Goal: Task Accomplishment & Management: Complete application form

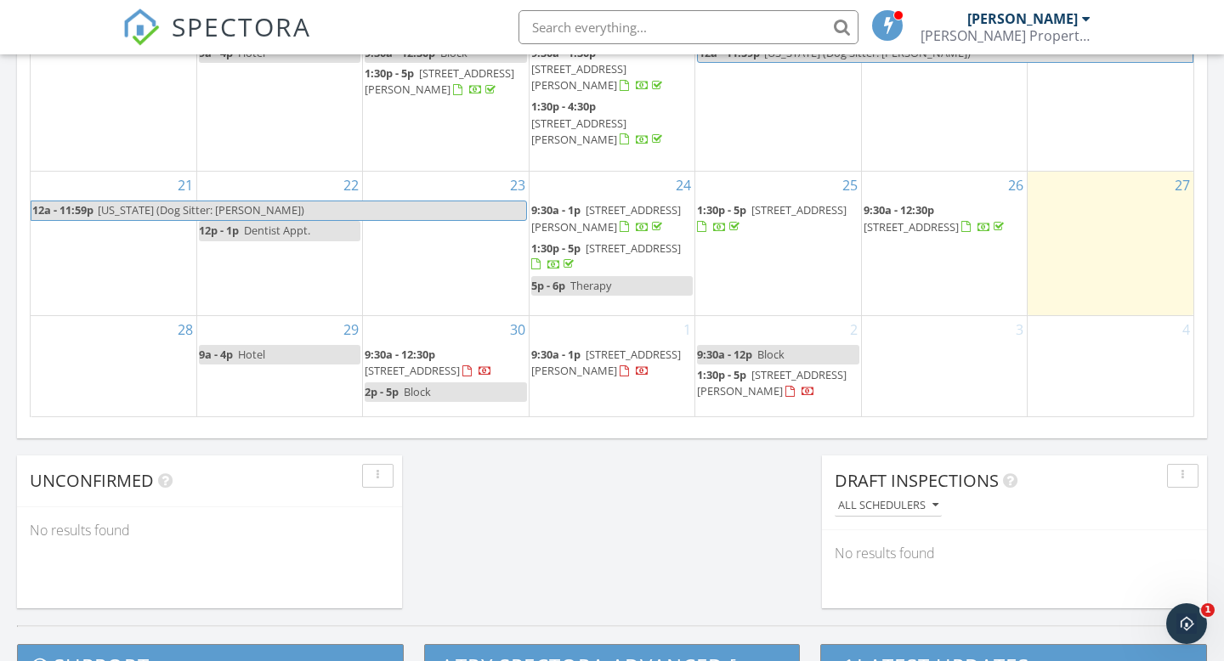
scroll to position [1310, 0]
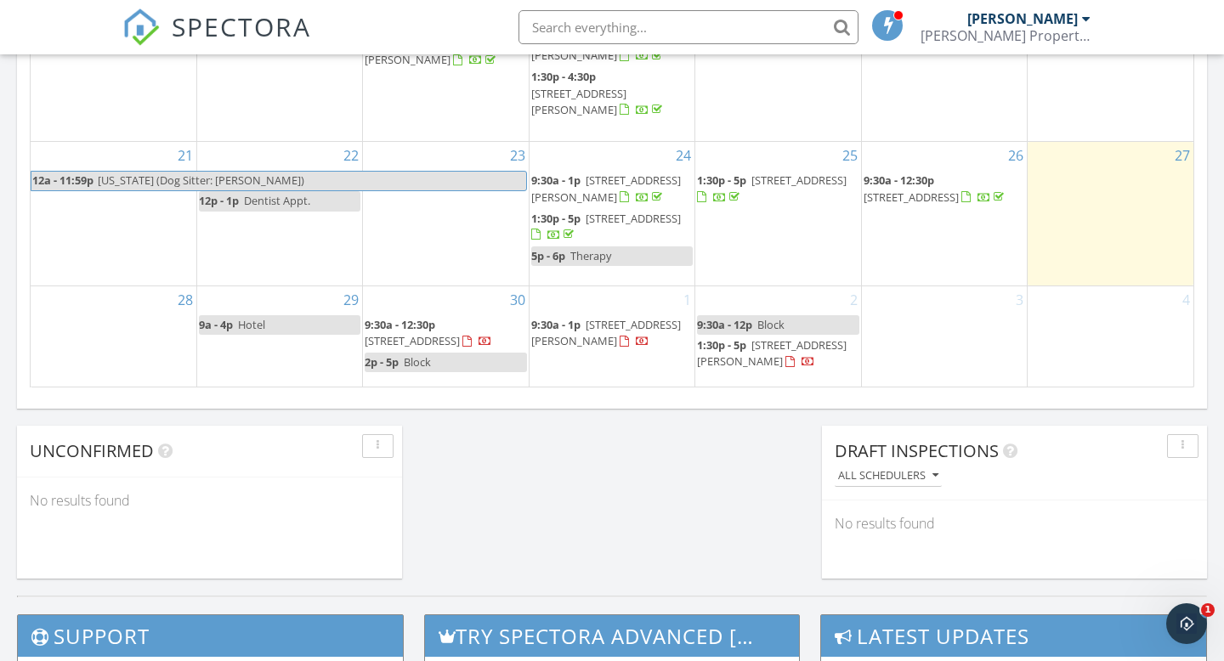
click at [574, 369] on div "1 9:30a - 1p [STREET_ADDRESS][PERSON_NAME]" at bounding box center [611, 336] width 165 height 100
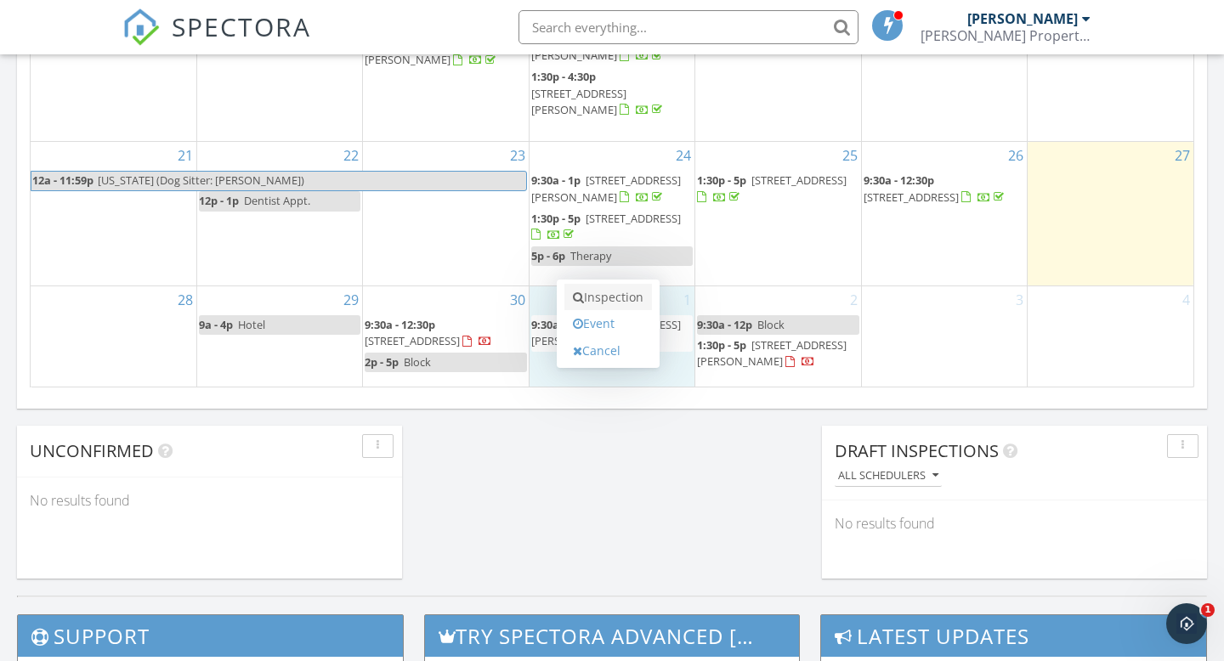
click at [602, 297] on link "Inspection" at bounding box center [608, 297] width 88 height 27
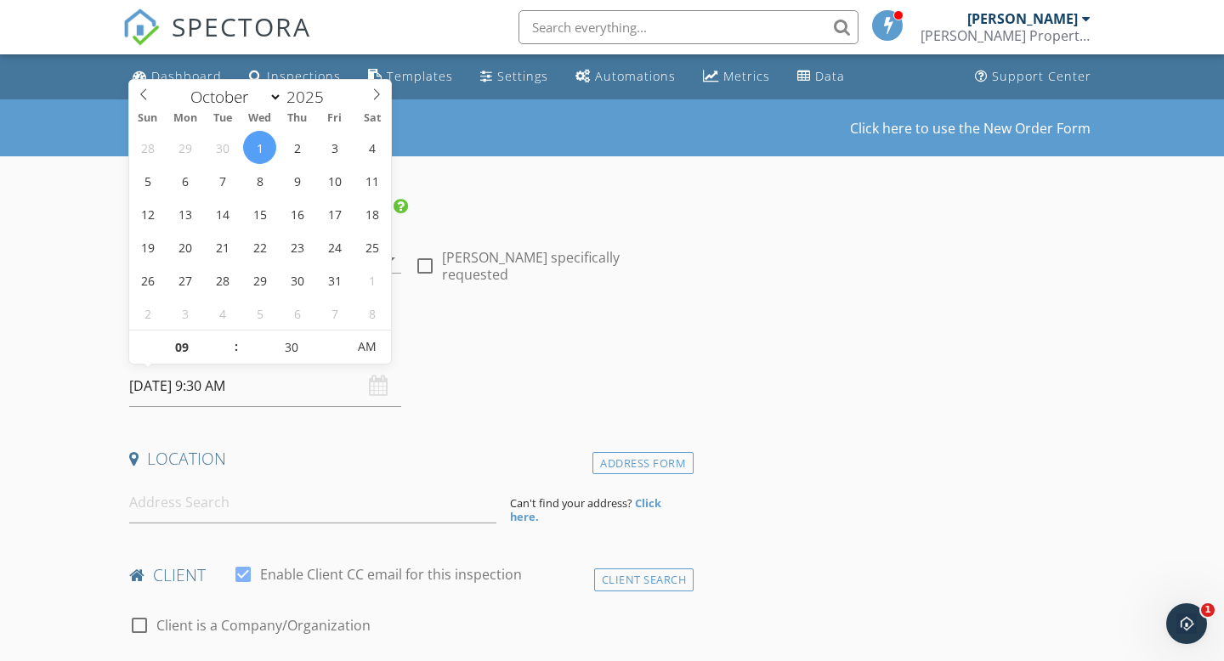
click at [221, 388] on input "10/01/2025 9:30 AM" at bounding box center [265, 386] width 272 height 42
click at [178, 354] on input "09" at bounding box center [181, 348] width 105 height 34
type input "01"
type input "10/01/2025 1:30 PM"
click at [369, 355] on span "AM" at bounding box center [366, 347] width 47 height 34
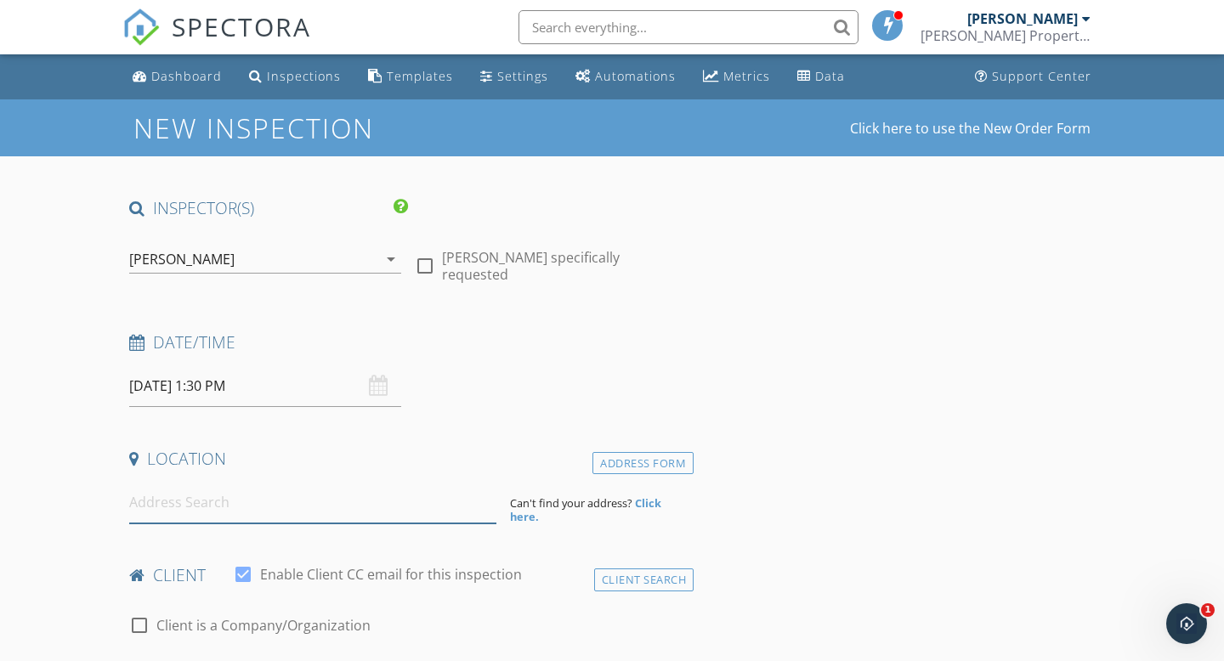
click at [201, 508] on input at bounding box center [312, 503] width 367 height 42
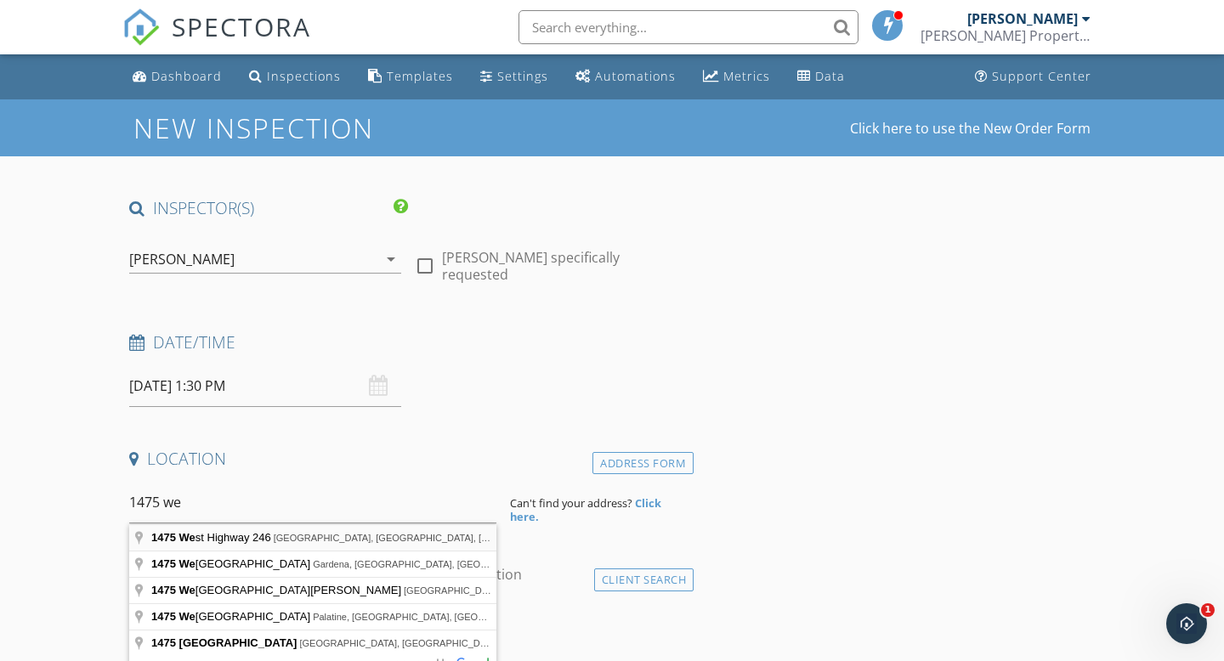
type input "1475 West Highway 246, Buellton, CA, USA"
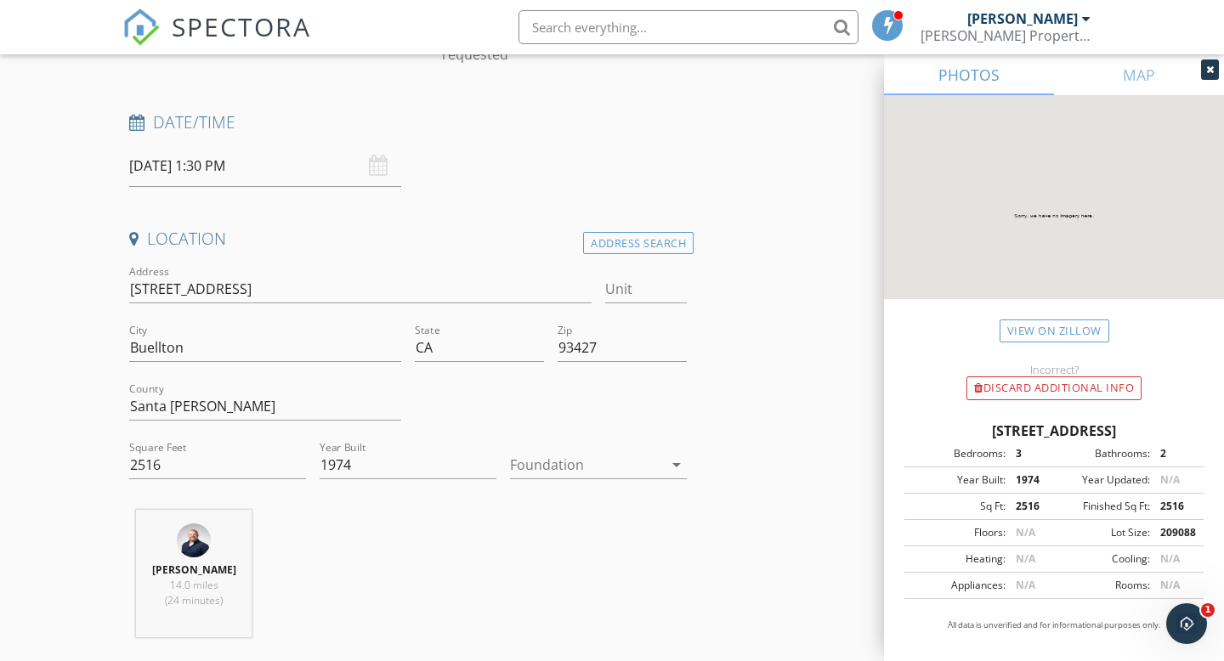
scroll to position [287, 0]
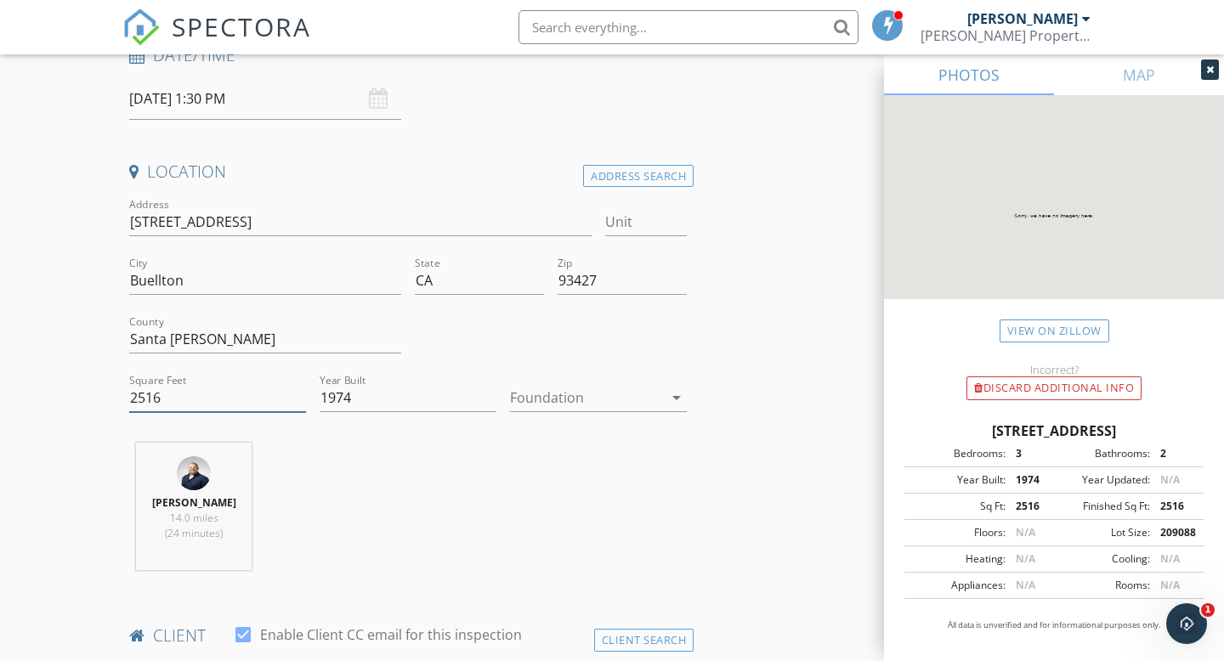
click at [157, 400] on input "2516" at bounding box center [217, 398] width 177 height 28
type input "2800"
click at [423, 472] on div "Matt Eaton 14.0 miles (24 minutes)" at bounding box center [407, 513] width 571 height 141
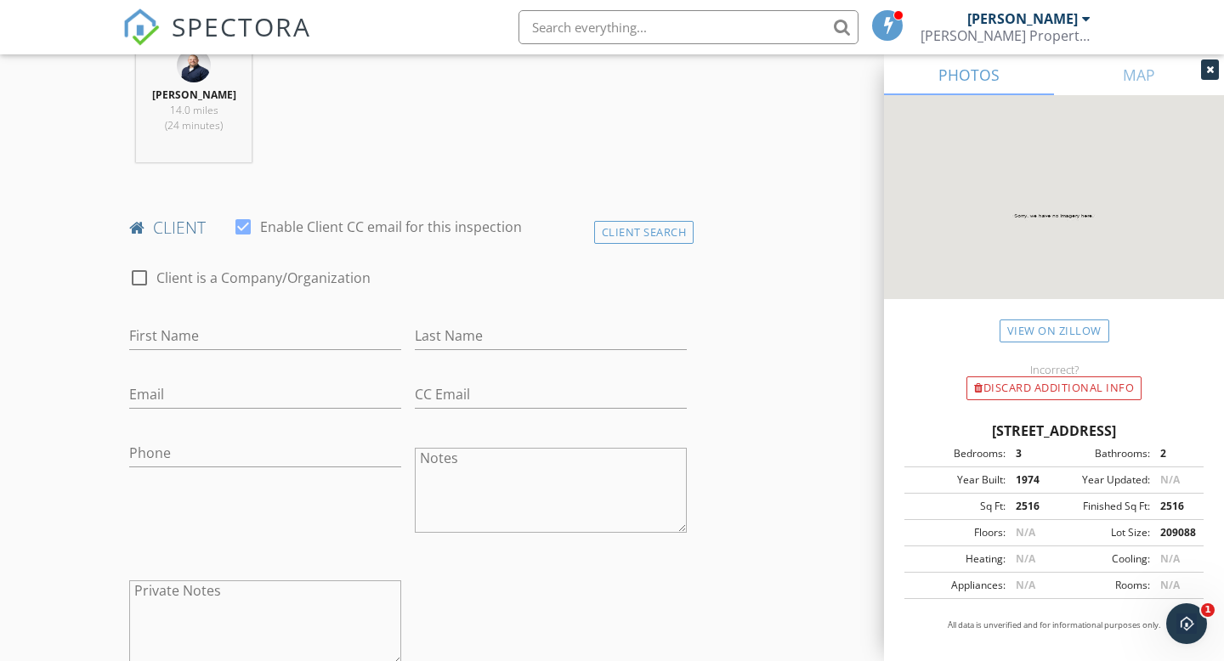
scroll to position [771, 0]
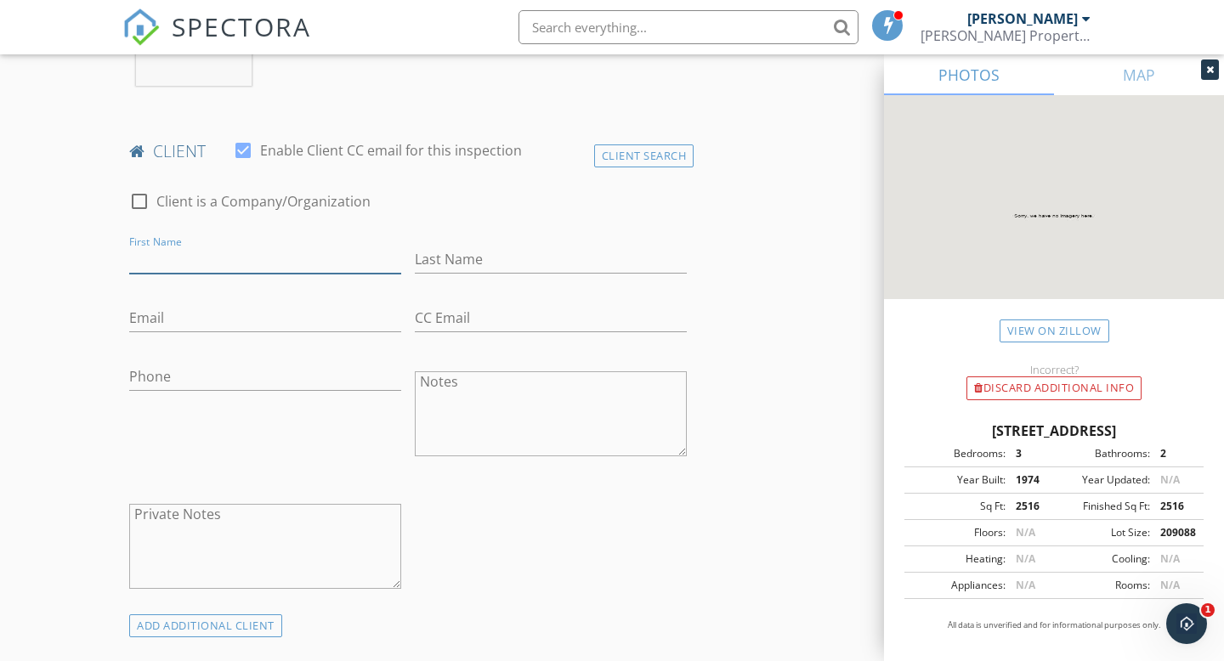
click at [208, 250] on input "First Name" at bounding box center [265, 260] width 272 height 28
type input "Miguel"
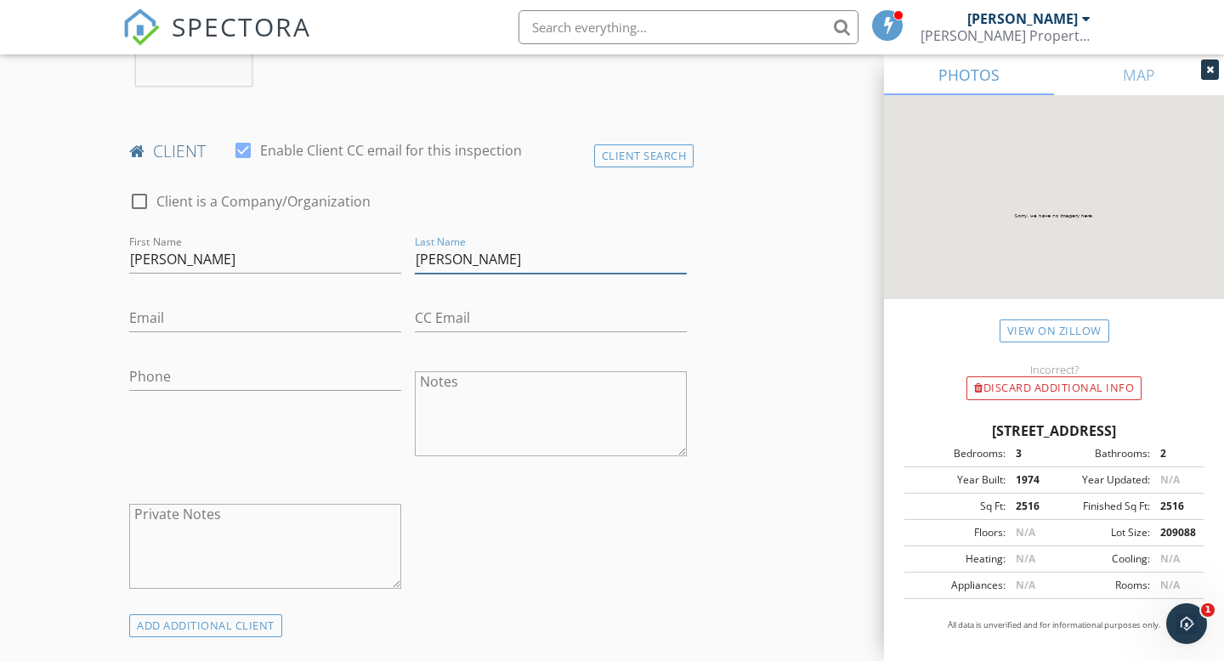
type input "Limon"
type input "migeullimon10@live.com"
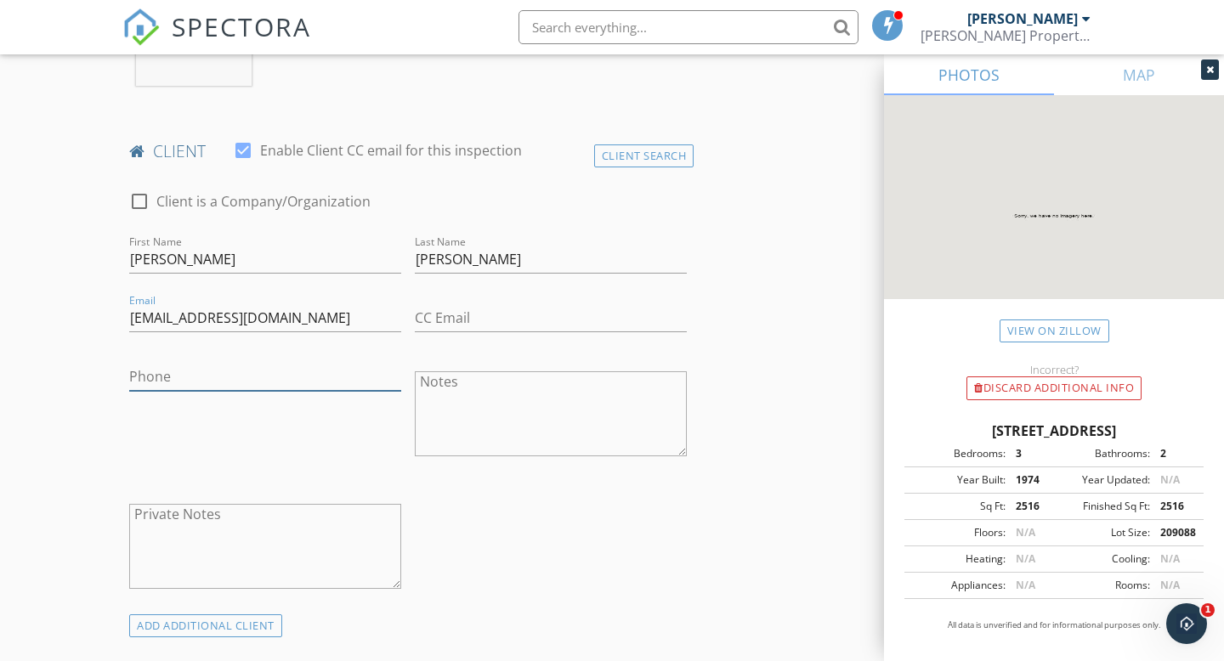
click at [222, 377] on input "Phone" at bounding box center [265, 377] width 272 height 28
type input "805-757-9218"
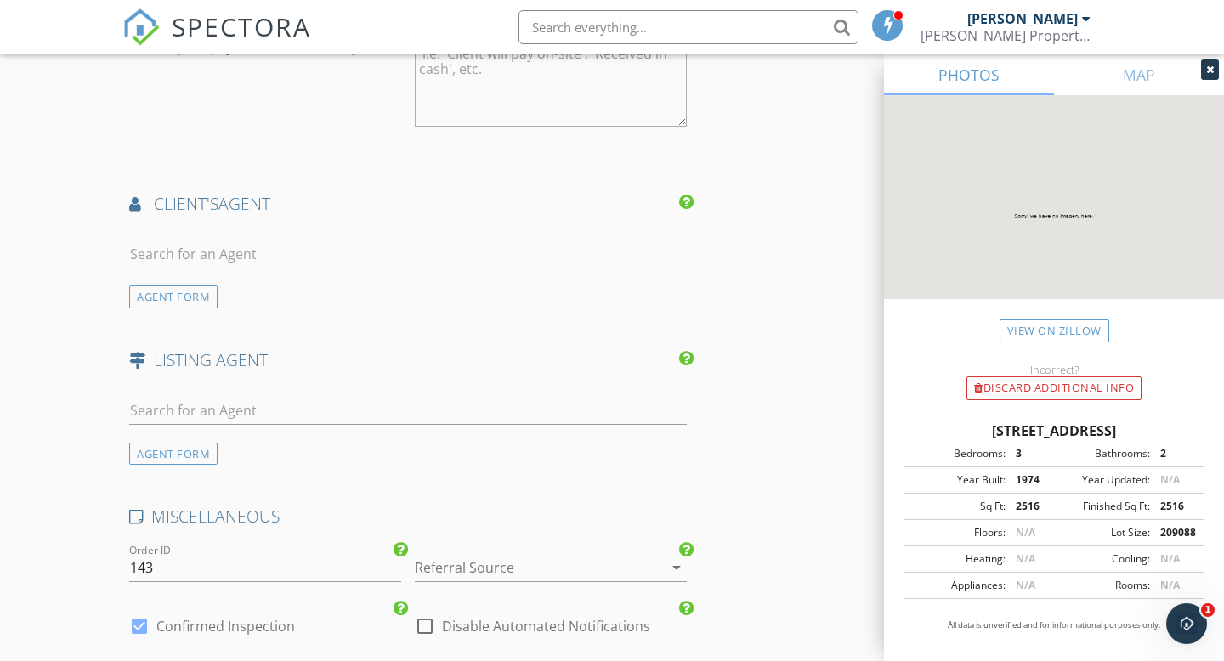
scroll to position [1994, 0]
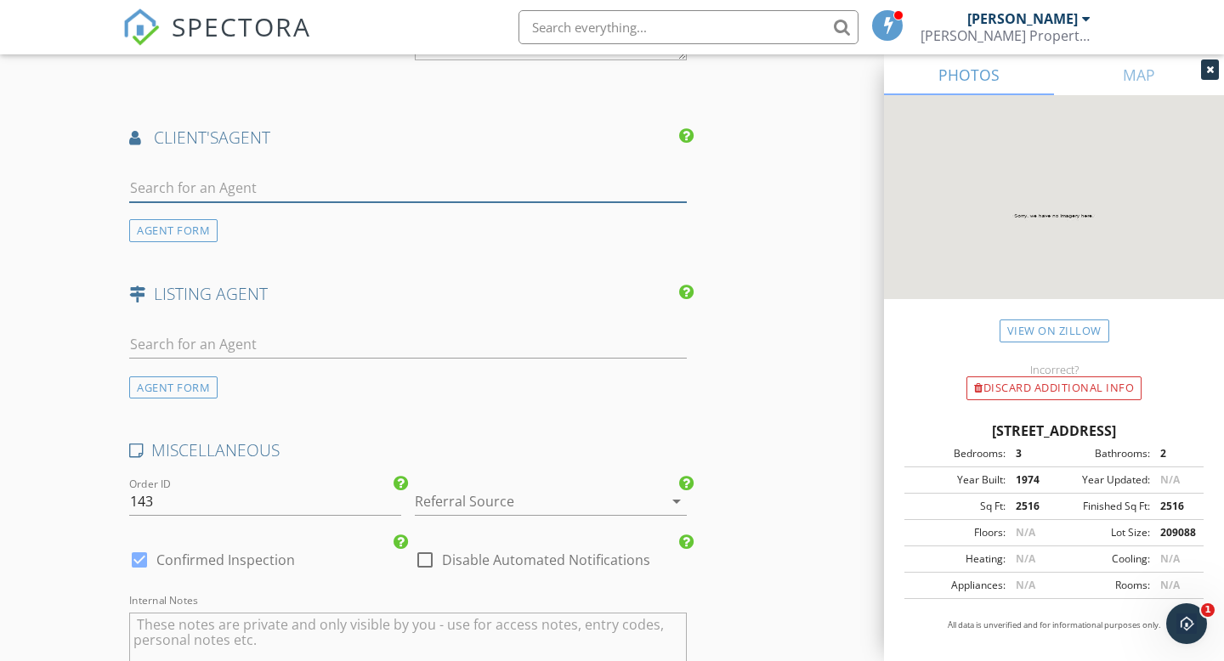
click at [211, 183] on input "text" at bounding box center [407, 188] width 557 height 28
type input "k"
type input "kristin"
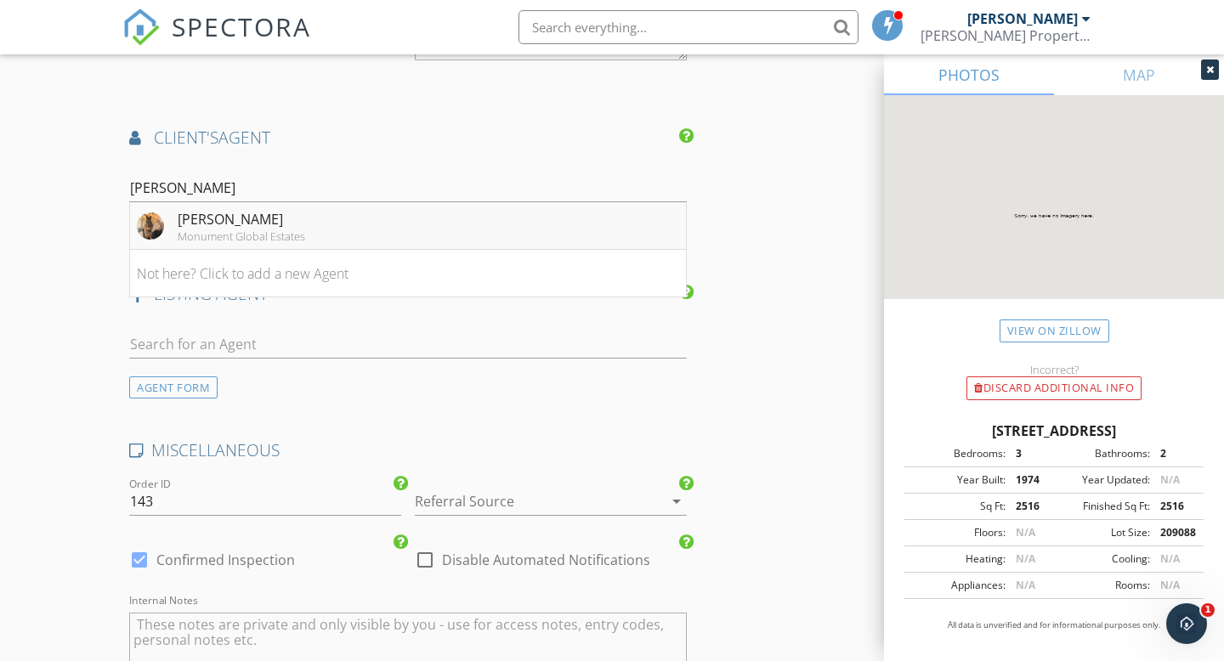
click at [308, 228] on li "Kristina Novak Monument Global Estates" at bounding box center [408, 226] width 556 height 48
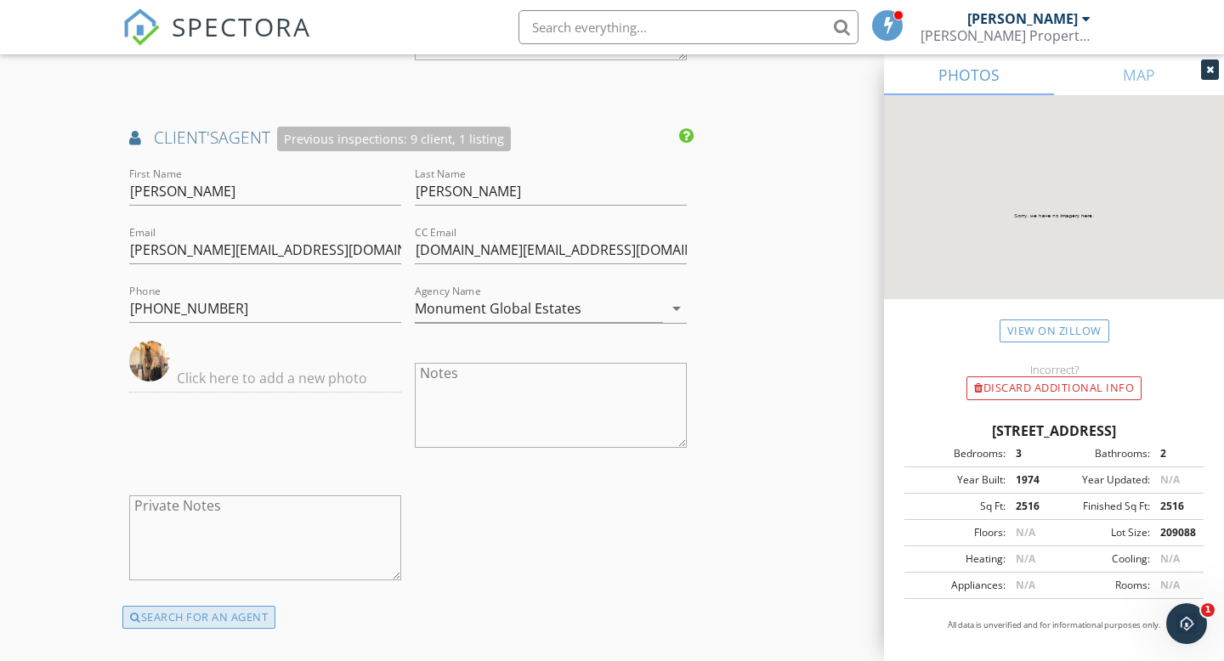
click at [224, 618] on div "SEARCH FOR AN AGENT" at bounding box center [198, 618] width 153 height 24
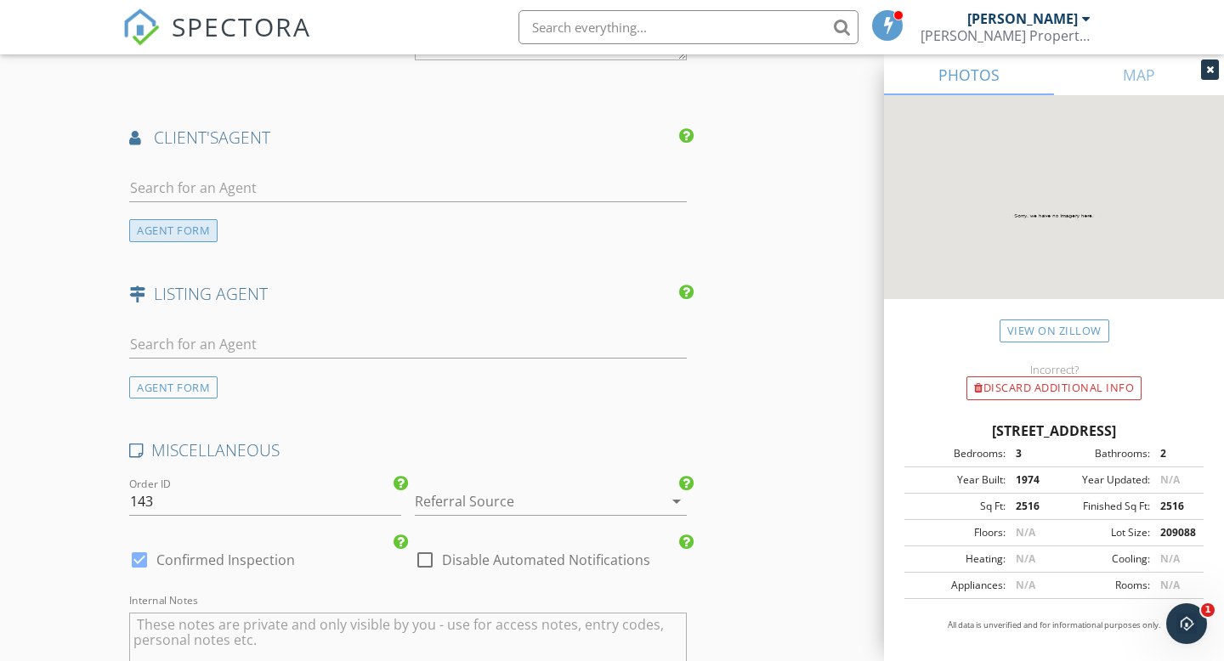
click at [203, 231] on div "AGENT FORM" at bounding box center [173, 230] width 88 height 23
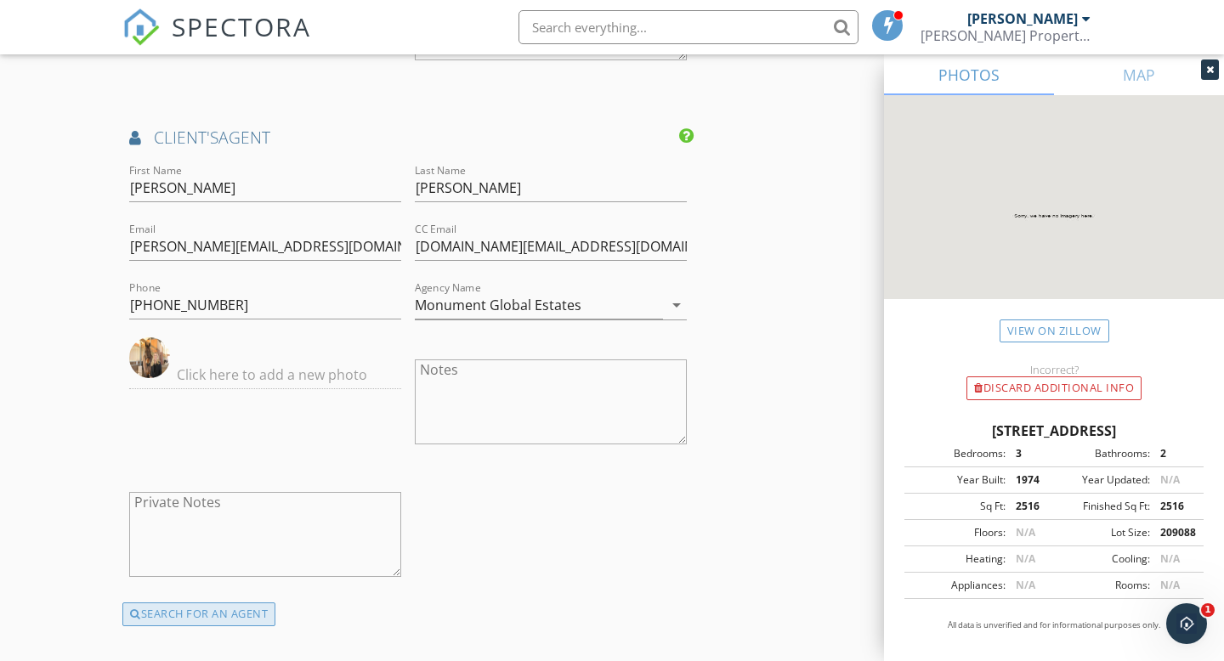
click at [242, 607] on div "SEARCH FOR AN AGENT" at bounding box center [198, 614] width 153 height 24
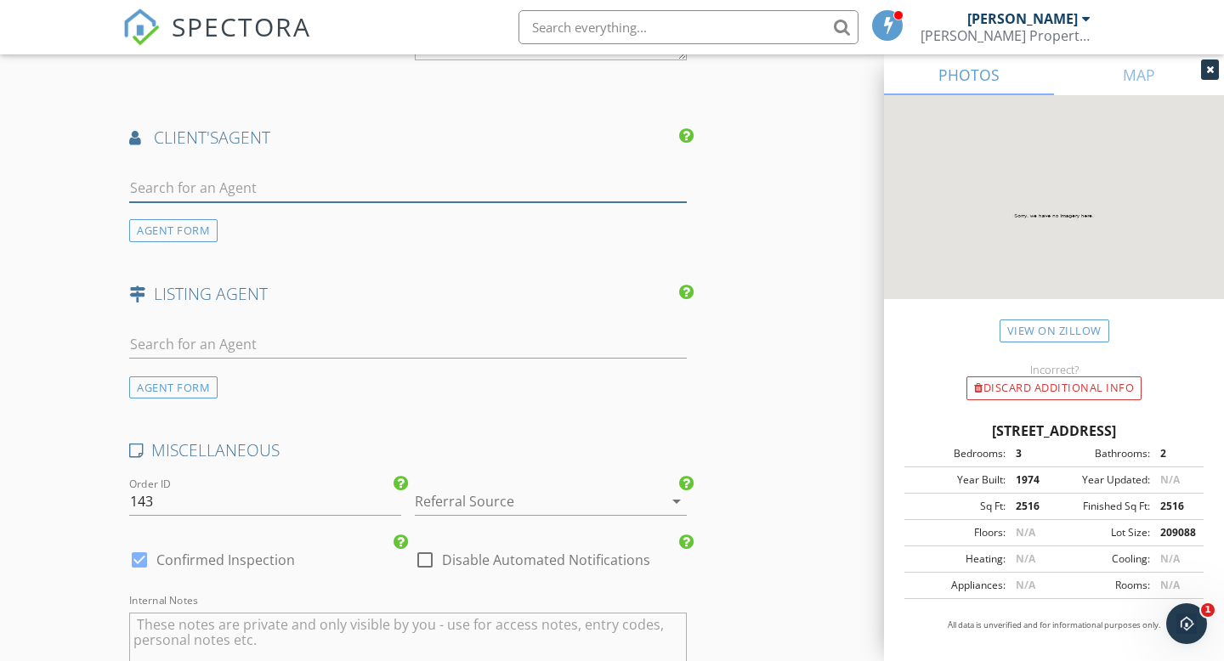
click at [252, 199] on input "text" at bounding box center [407, 188] width 557 height 28
type input "k"
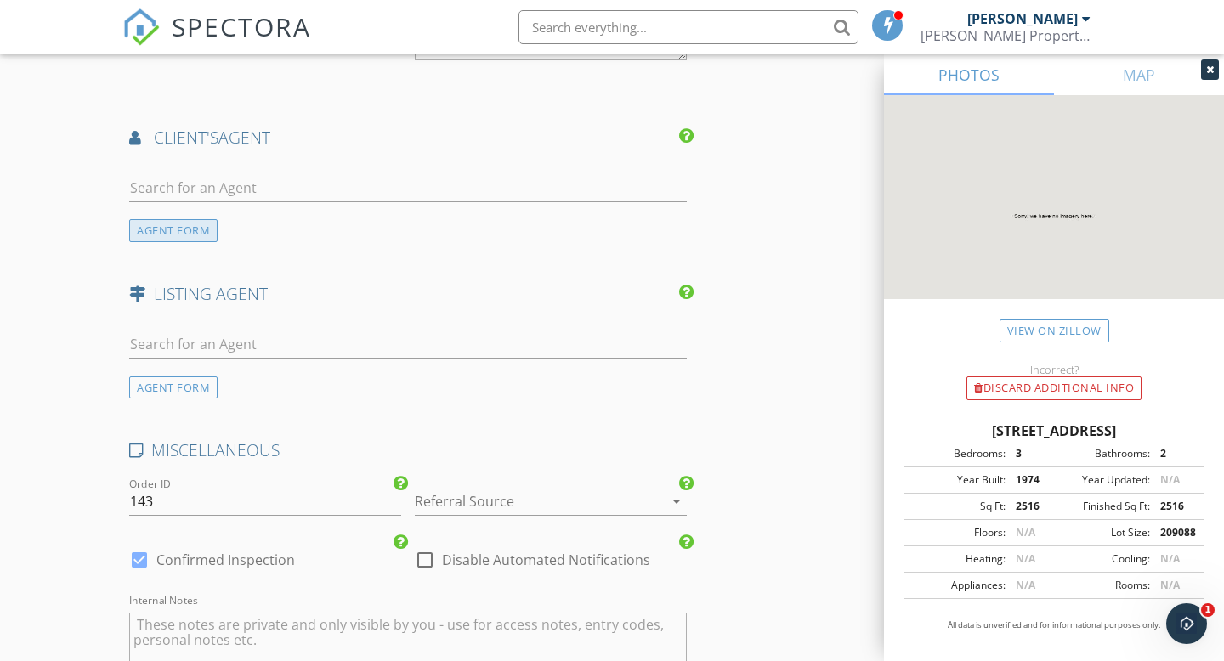
click at [194, 235] on div "AGENT FORM" at bounding box center [173, 230] width 88 height 23
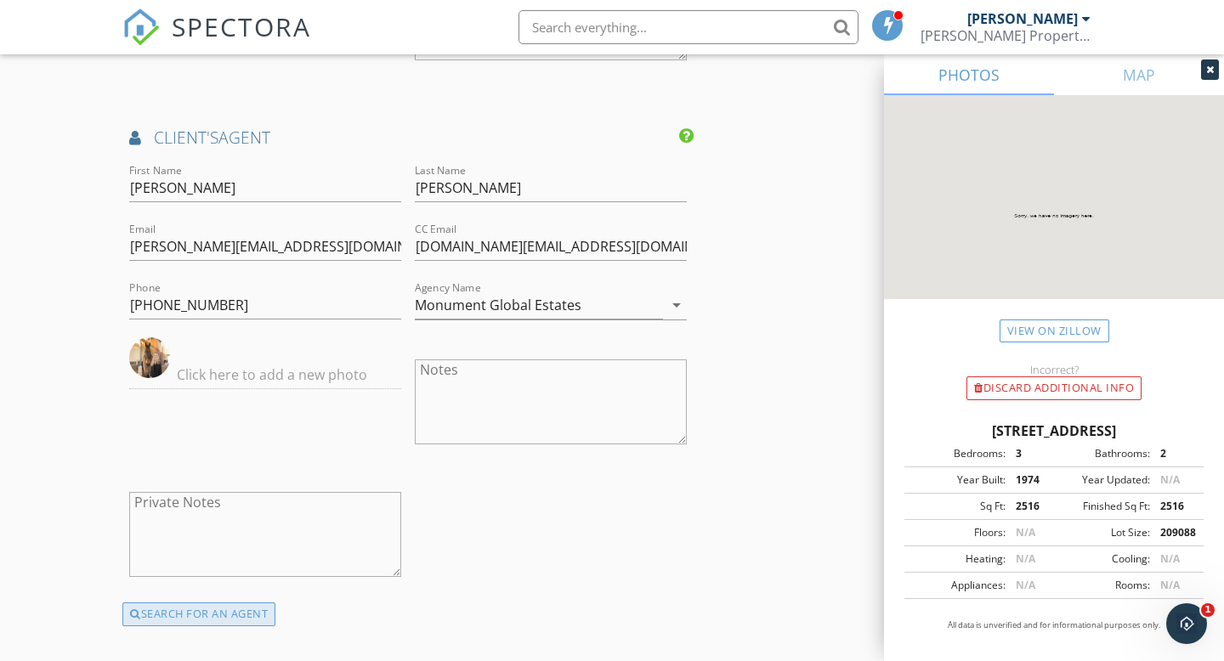
click at [195, 619] on div "SEARCH FOR AN AGENT" at bounding box center [198, 614] width 153 height 24
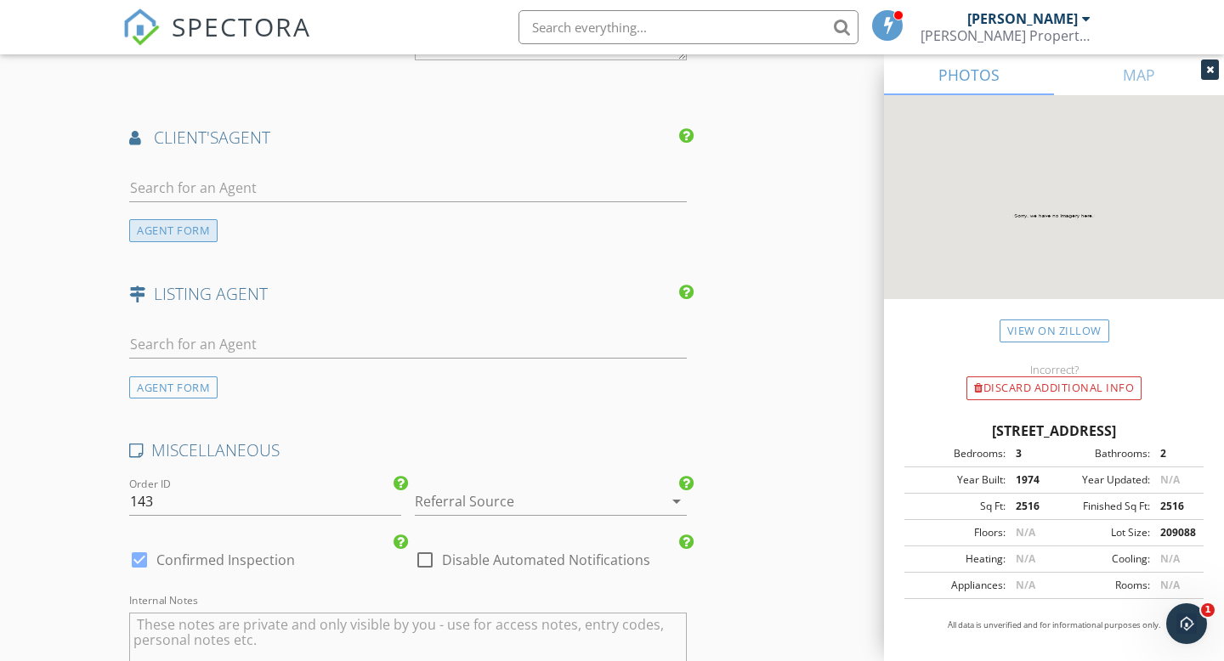
click at [141, 229] on div "AGENT FORM" at bounding box center [173, 230] width 88 height 23
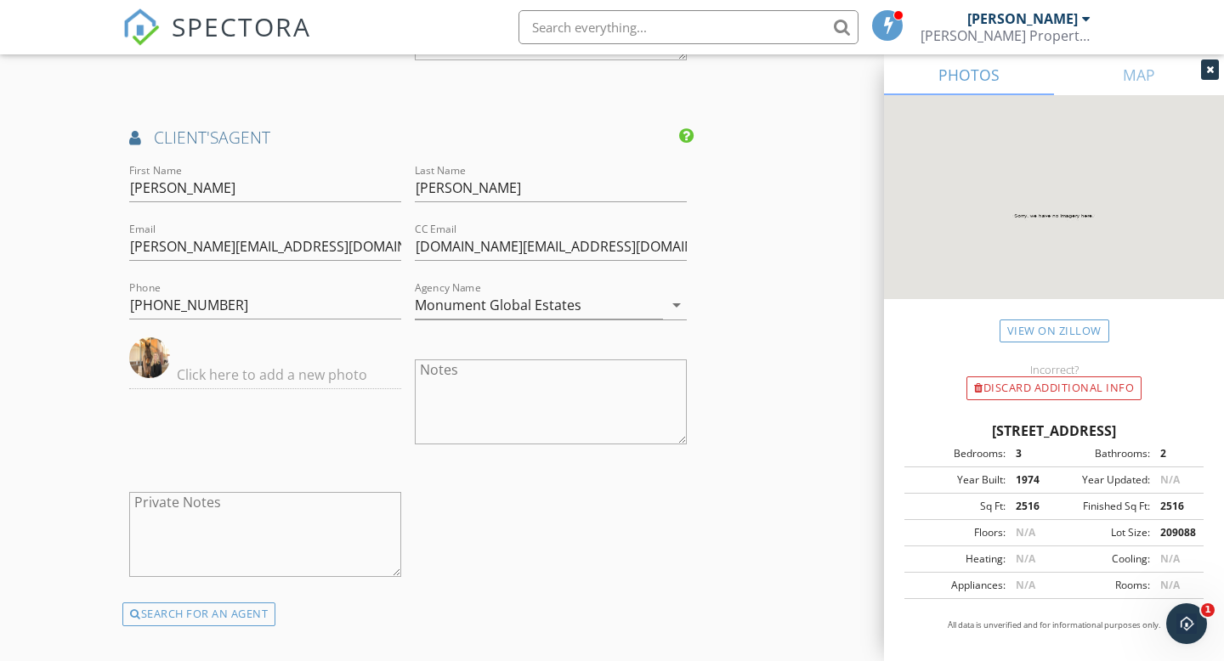
click at [688, 138] on icon at bounding box center [686, 135] width 14 height 17
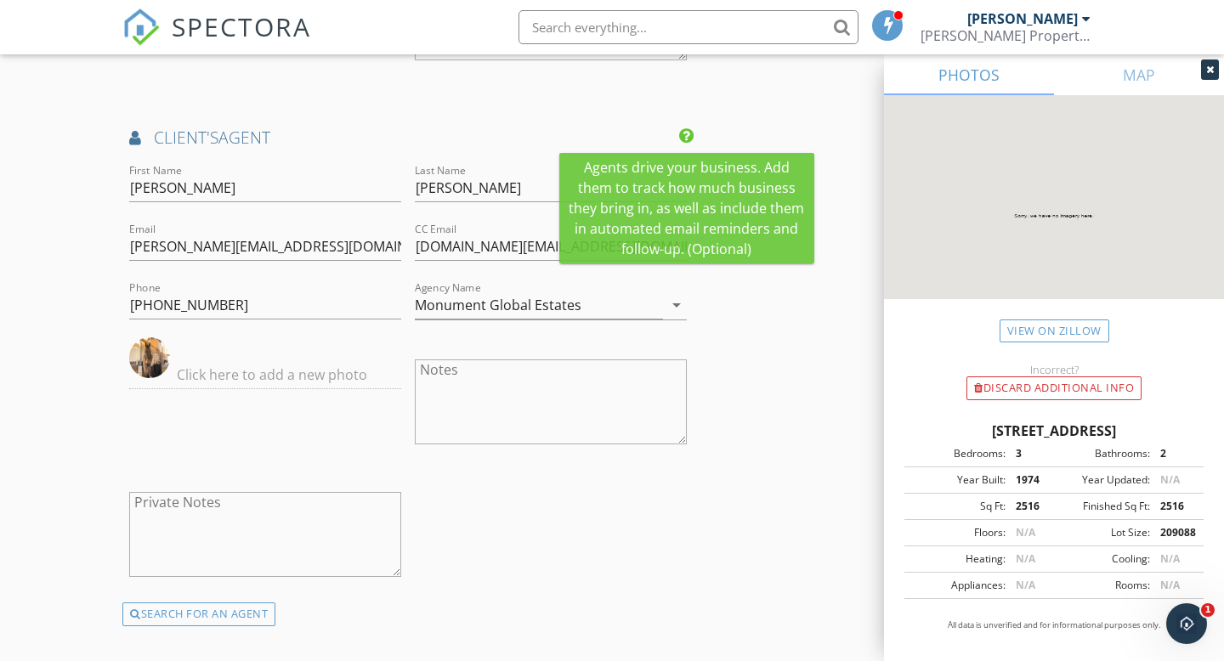
click at [688, 138] on icon at bounding box center [686, 135] width 14 height 17
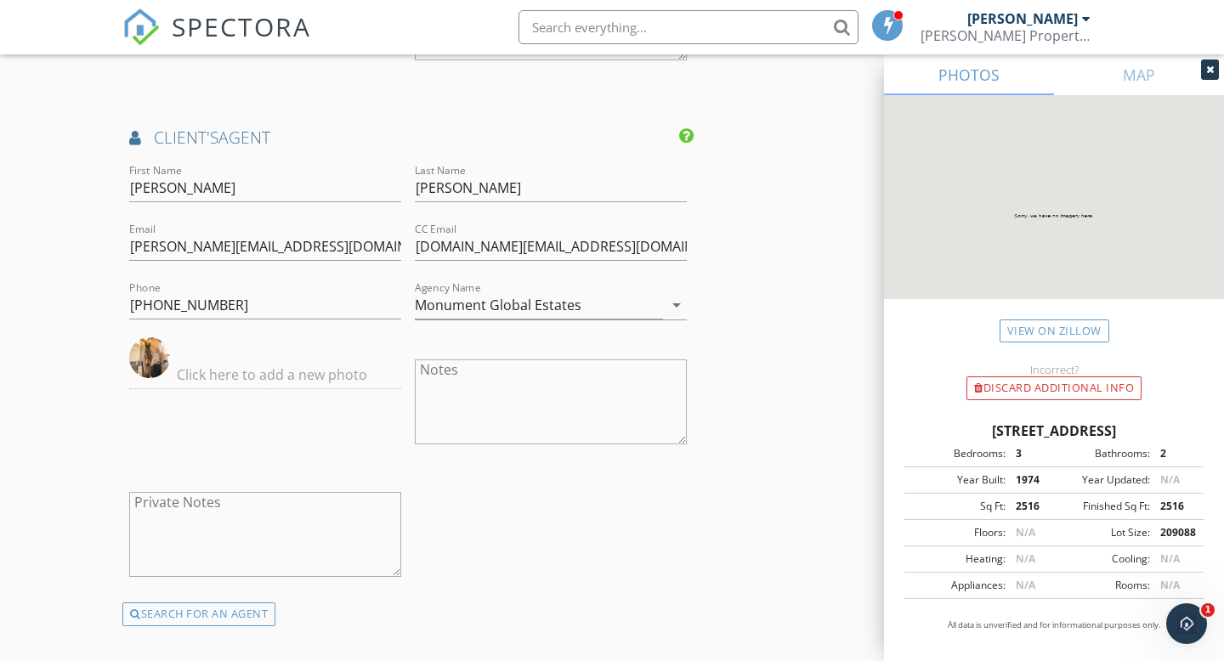
scroll to position [1998, 0]
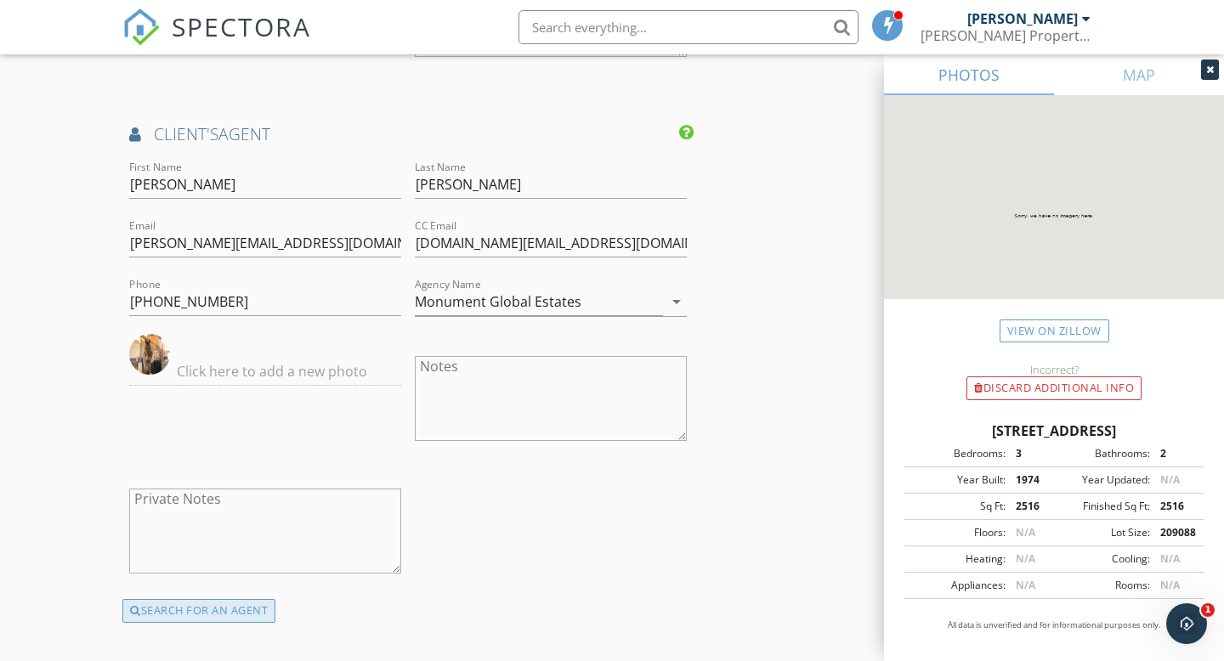
click at [218, 611] on div "SEARCH FOR AN AGENT" at bounding box center [198, 611] width 153 height 24
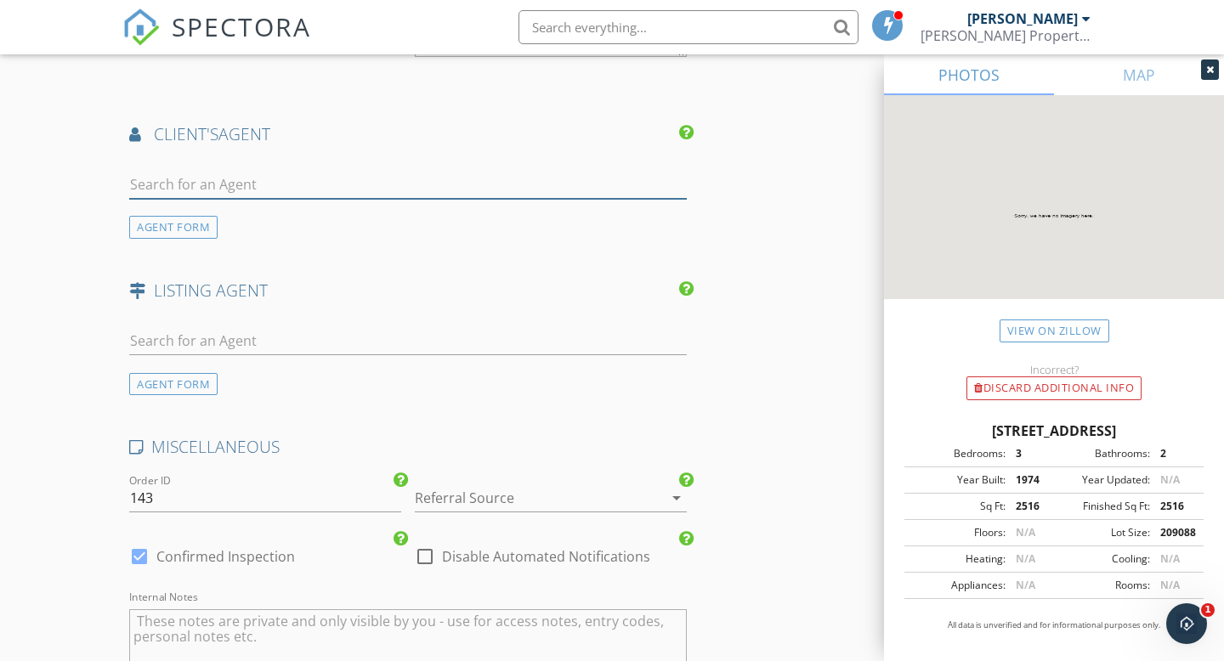
click at [159, 189] on input "text" at bounding box center [407, 185] width 557 height 28
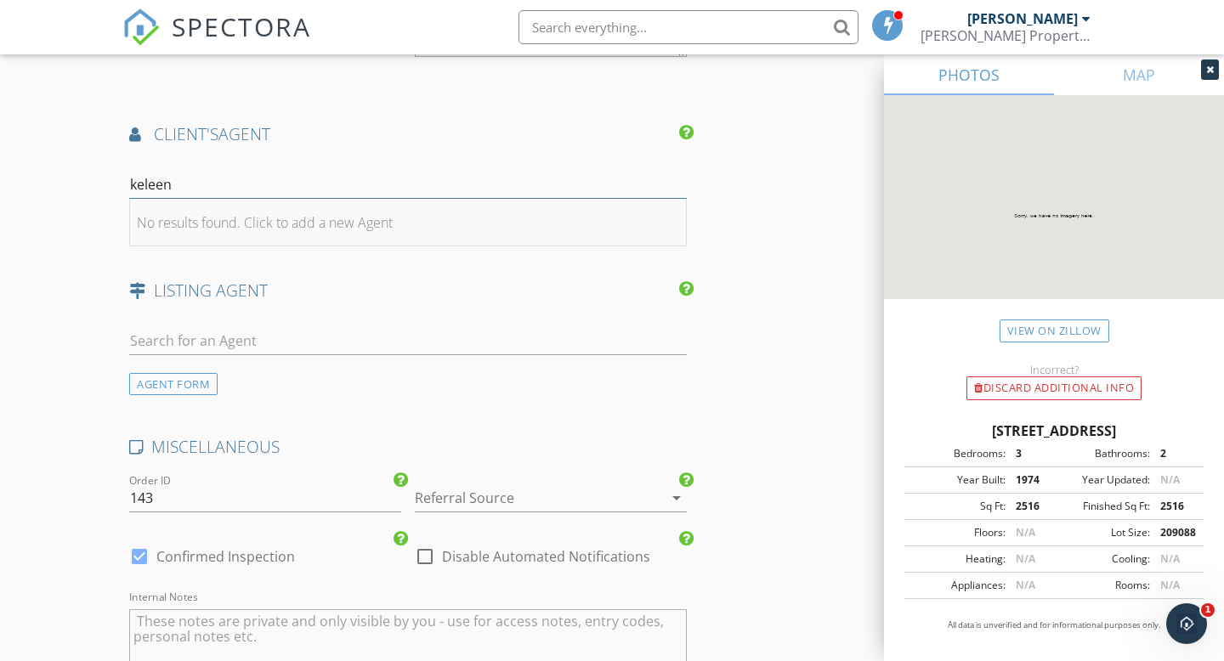
type input "keleen"
click at [185, 227] on div "No results found. Click to add a new Agent" at bounding box center [265, 222] width 256 height 20
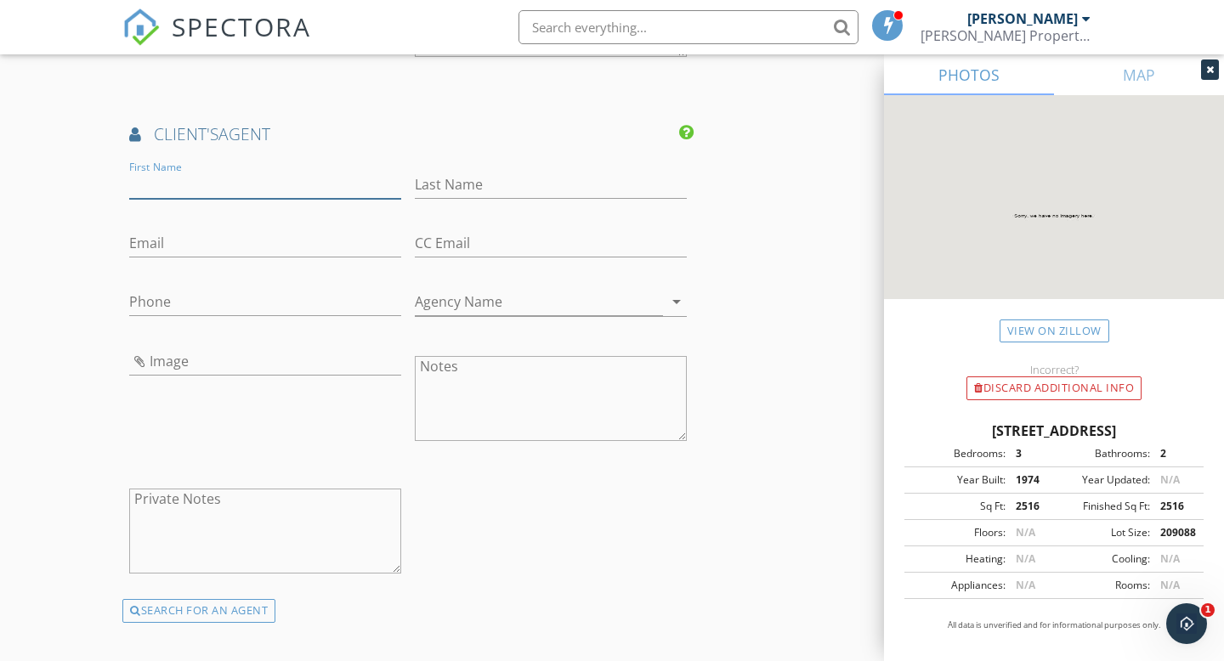
click at [210, 189] on input "First Name" at bounding box center [265, 185] width 272 height 28
click at [207, 185] on input "Keleen" at bounding box center [265, 185] width 272 height 28
paste input "leen Greenwald"
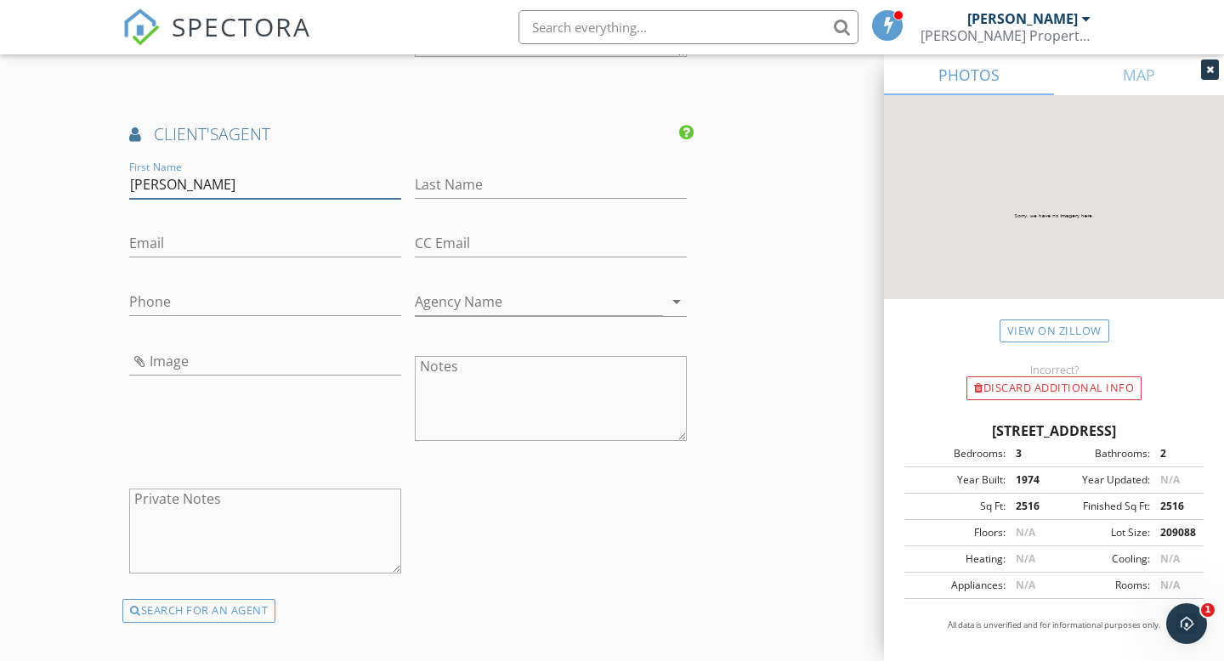
click at [245, 185] on input "[PERSON_NAME]" at bounding box center [265, 185] width 272 height 28
type input "[PERSON_NAME]"
click at [456, 179] on input "Last Name" at bounding box center [551, 185] width 272 height 28
paste input "[PERSON_NAME]"
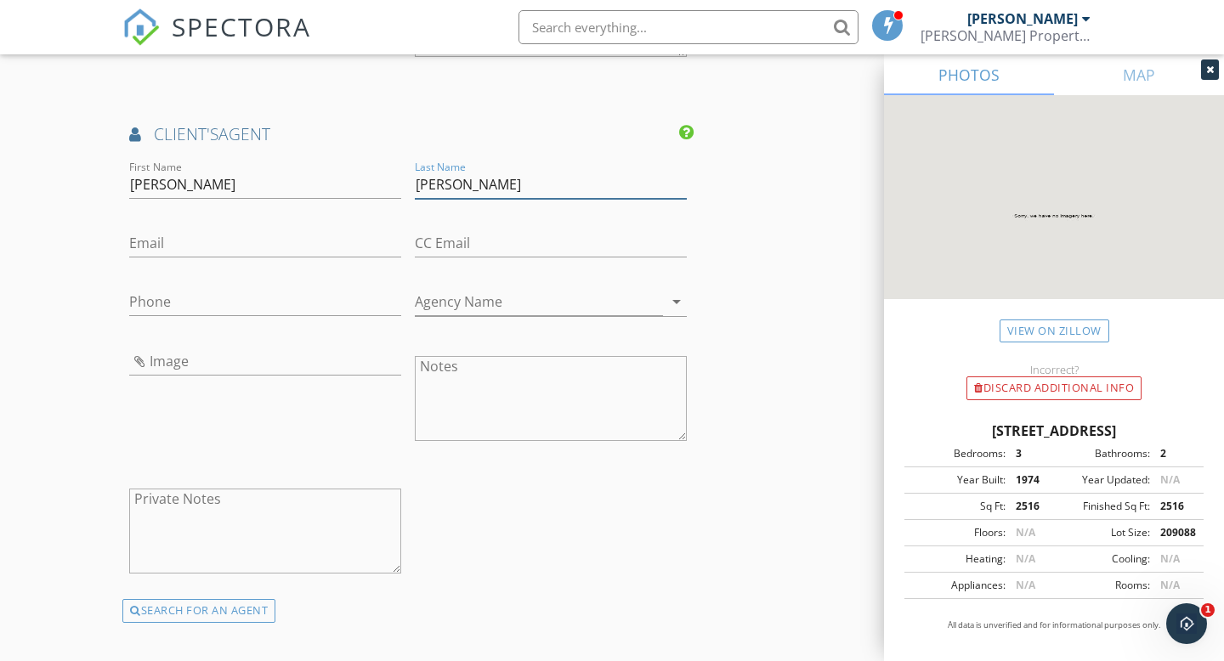
type input "[PERSON_NAME]"
click at [238, 253] on input "Email" at bounding box center [265, 243] width 272 height 28
paste input "[PERSON_NAME][EMAIL_ADDRESS][DOMAIN_NAME]"
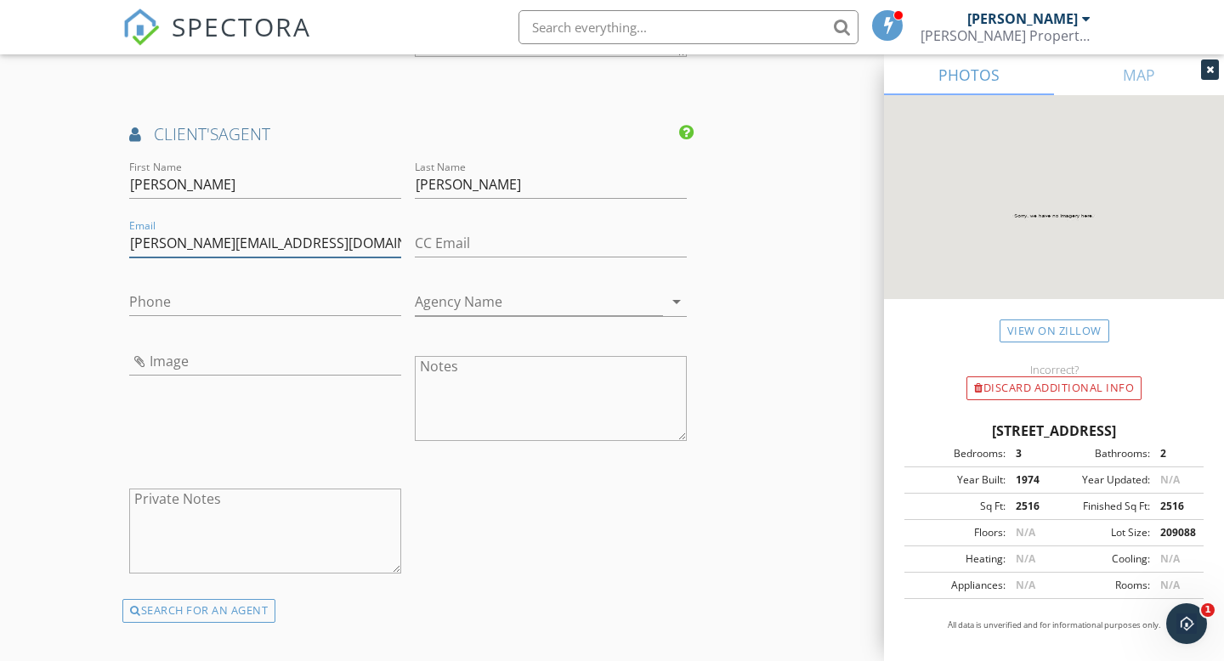
type input "[PERSON_NAME][EMAIL_ADDRESS][DOMAIN_NAME]"
click at [217, 299] on input "Phone" at bounding box center [265, 302] width 272 height 28
paste input "[PHONE_NUMBER]"
type input "[PHONE_NUMBER]"
click at [536, 308] on input "Agency Name" at bounding box center [539, 302] width 248 height 28
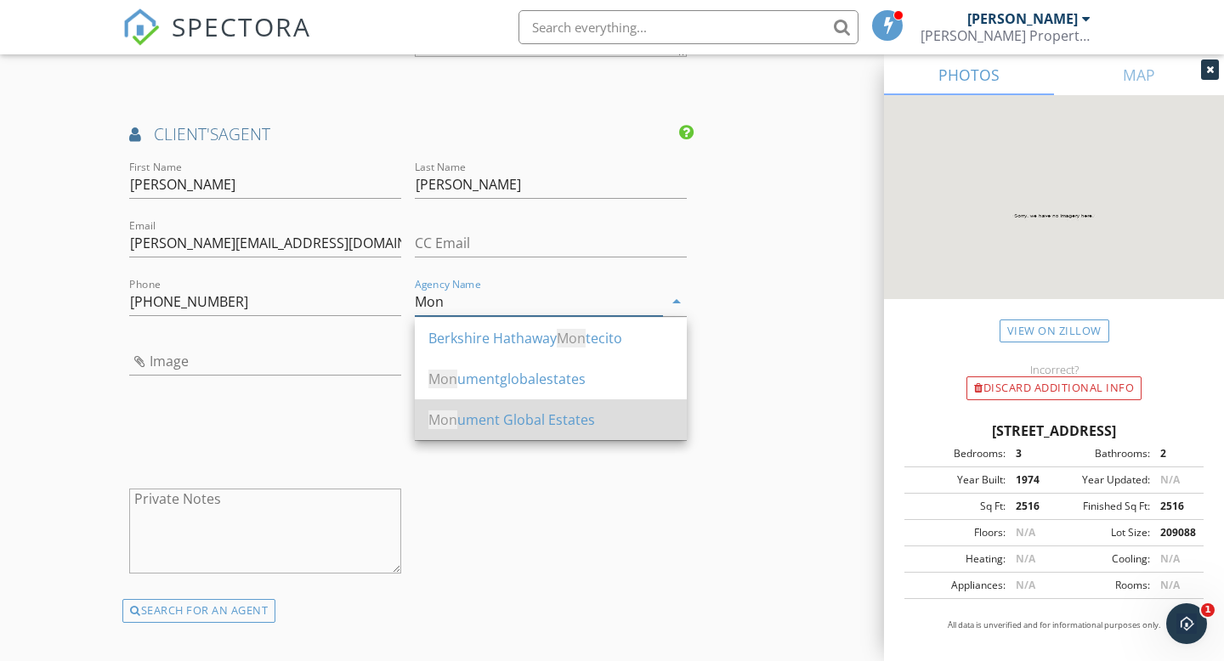
click at [565, 414] on div "Mon ument Global Estates" at bounding box center [550, 420] width 245 height 20
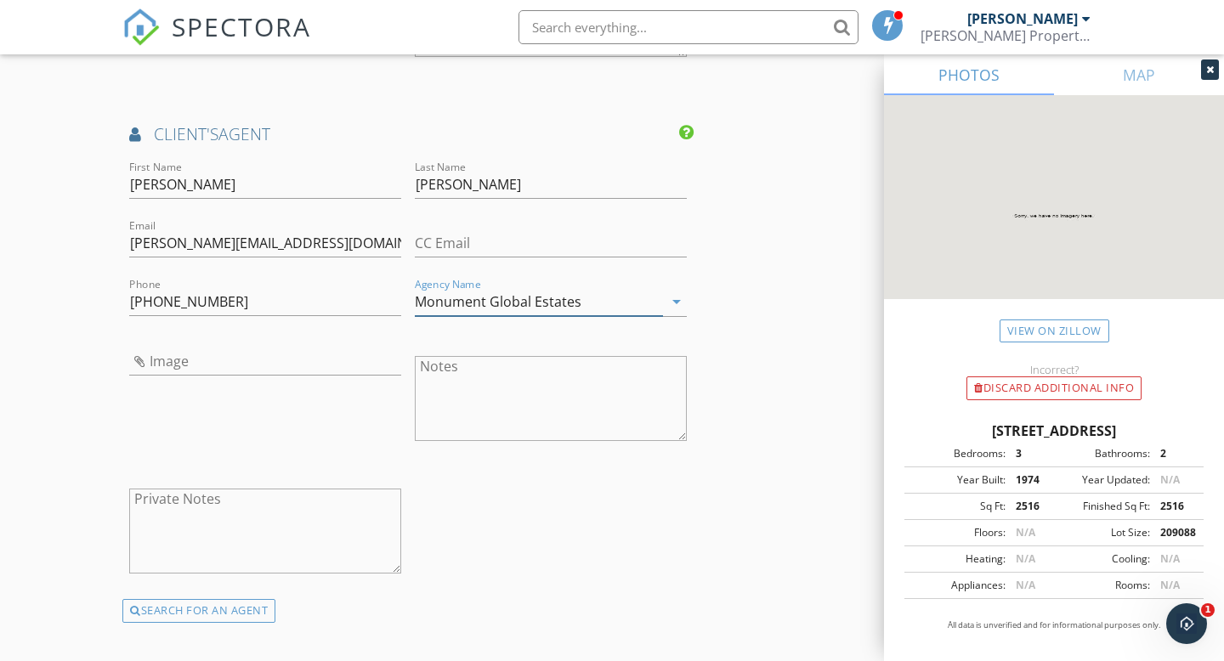
type input "Monument Global Estates"
click at [495, 240] on input "CC Email" at bounding box center [551, 243] width 272 height 28
paste input "[PERSON_NAME][EMAIL_ADDRESS][DOMAIN_NAME]"
type input "[PERSON_NAME][EMAIL_ADDRESS][DOMAIN_NAME]"
click at [187, 346] on div "Image" at bounding box center [265, 364] width 272 height 55
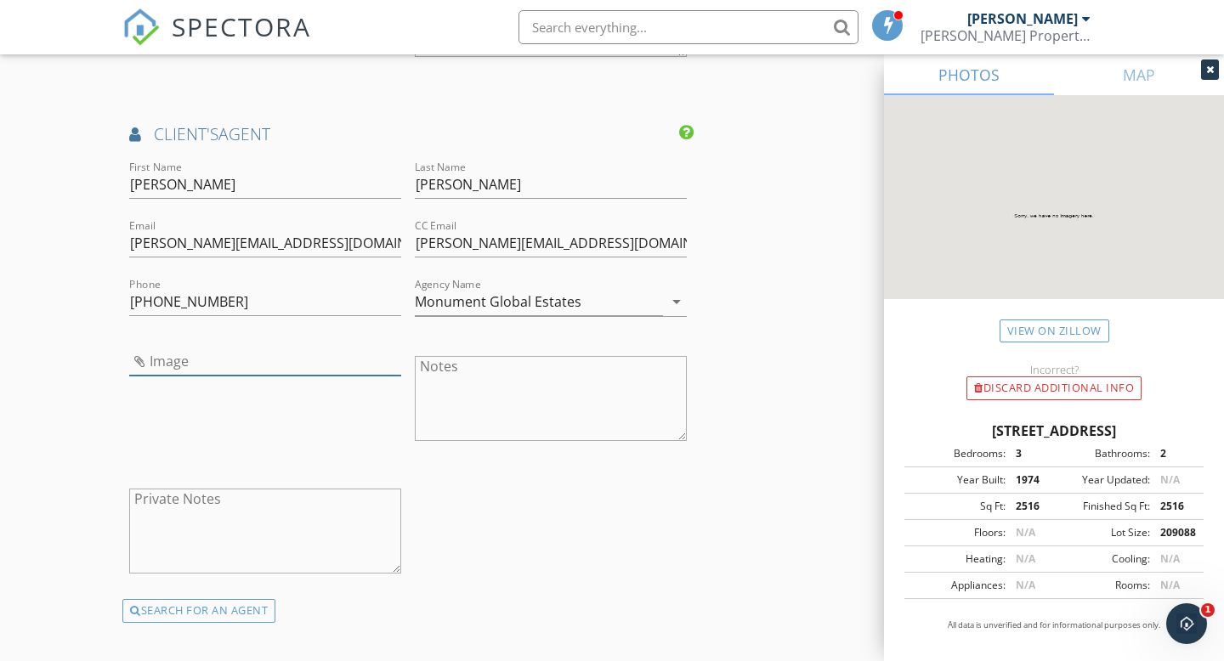
click at [149, 362] on input "Image" at bounding box center [265, 362] width 272 height 28
click at [143, 364] on input "Image" at bounding box center [265, 362] width 272 height 28
click at [137, 362] on input "Image" at bounding box center [265, 362] width 272 height 28
type input "368f119b-a05b-4578-9522-3ff12209056f copy 2.jpg"
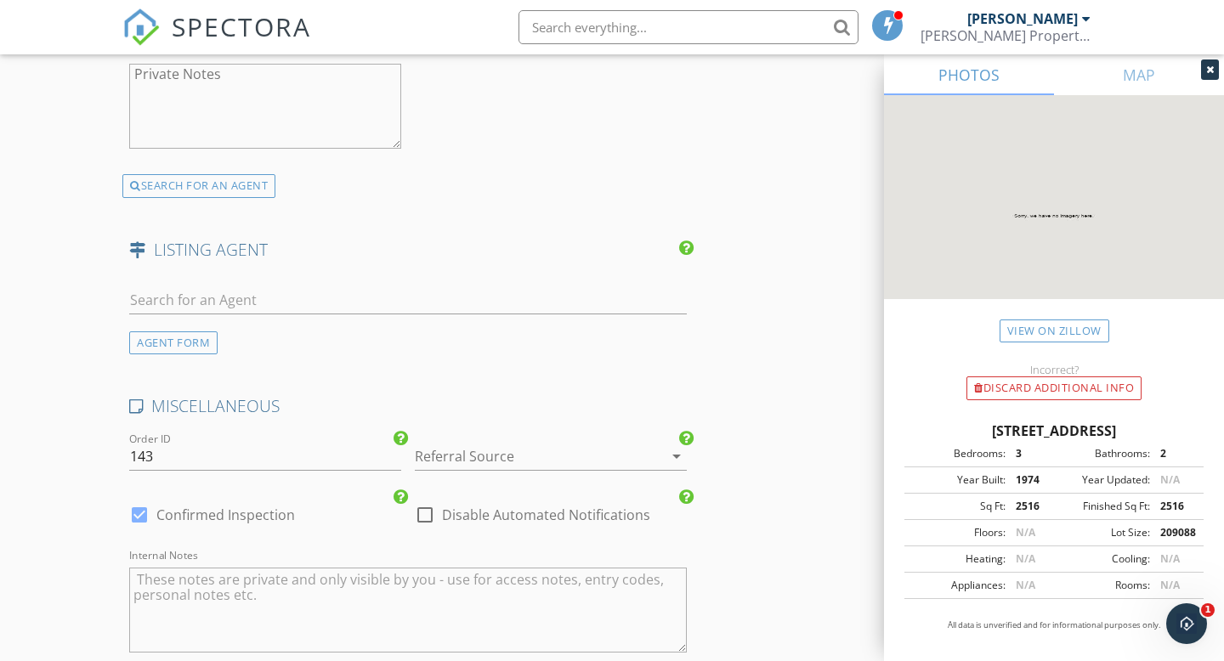
scroll to position [2746, 0]
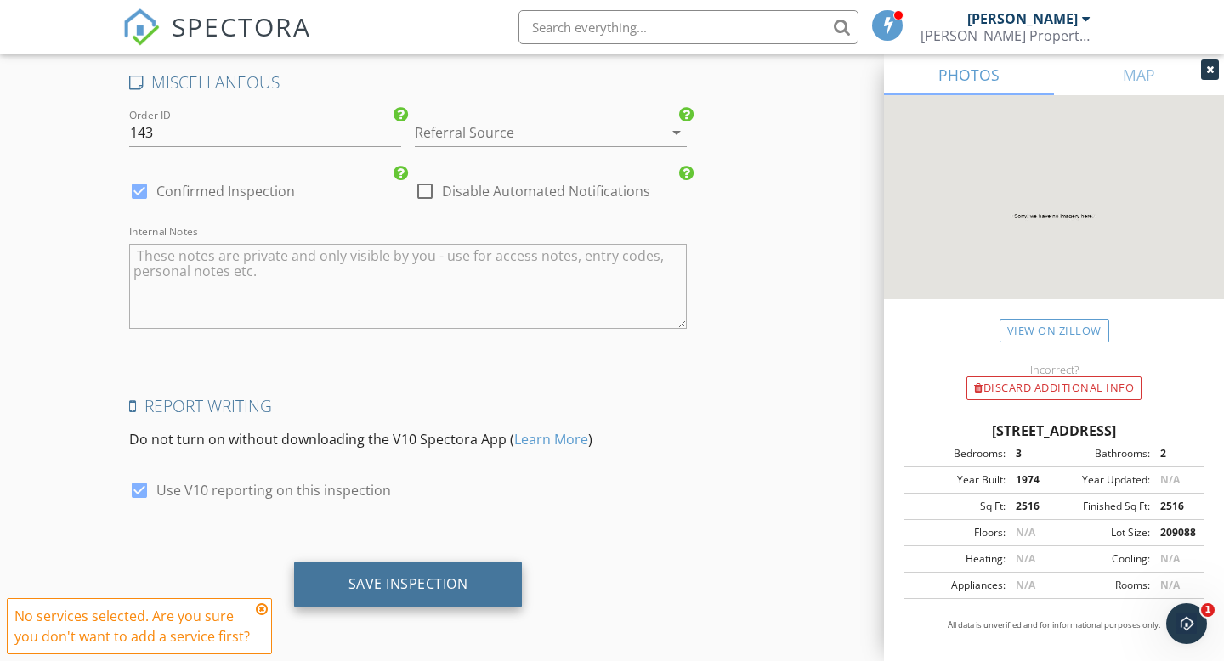
click at [458, 582] on div "Save Inspection" at bounding box center [408, 583] width 120 height 17
